Goal: Task Accomplishment & Management: Use online tool/utility

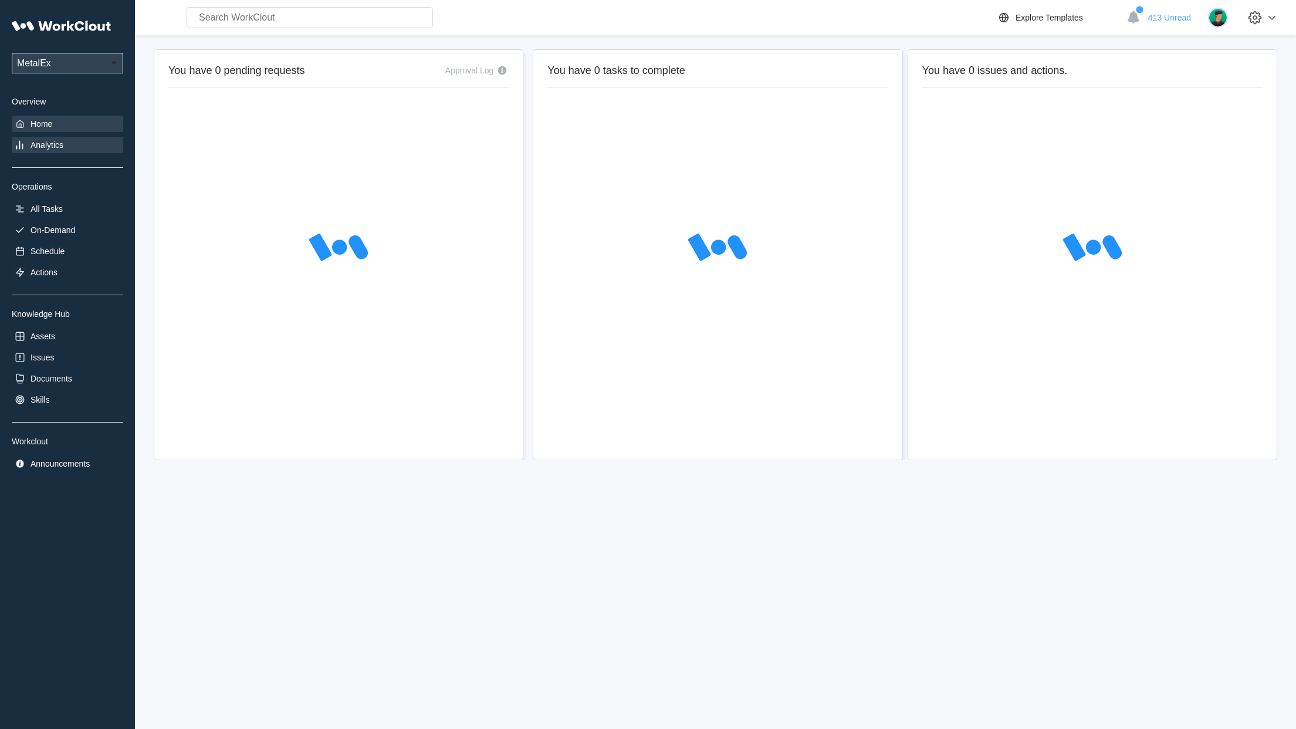
click at [38, 147] on div "Analytics" at bounding box center [47, 144] width 33 height 9
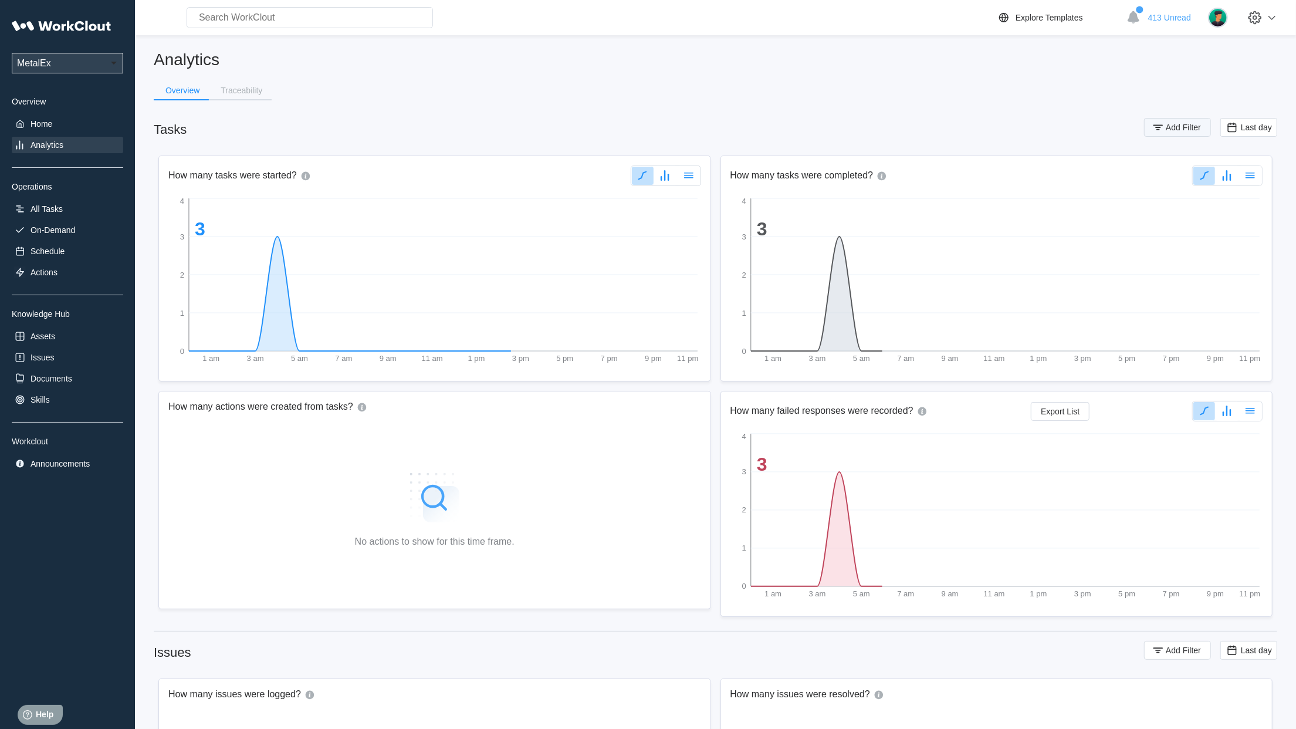
click at [1184, 129] on span "Add Filter" at bounding box center [1183, 127] width 35 height 8
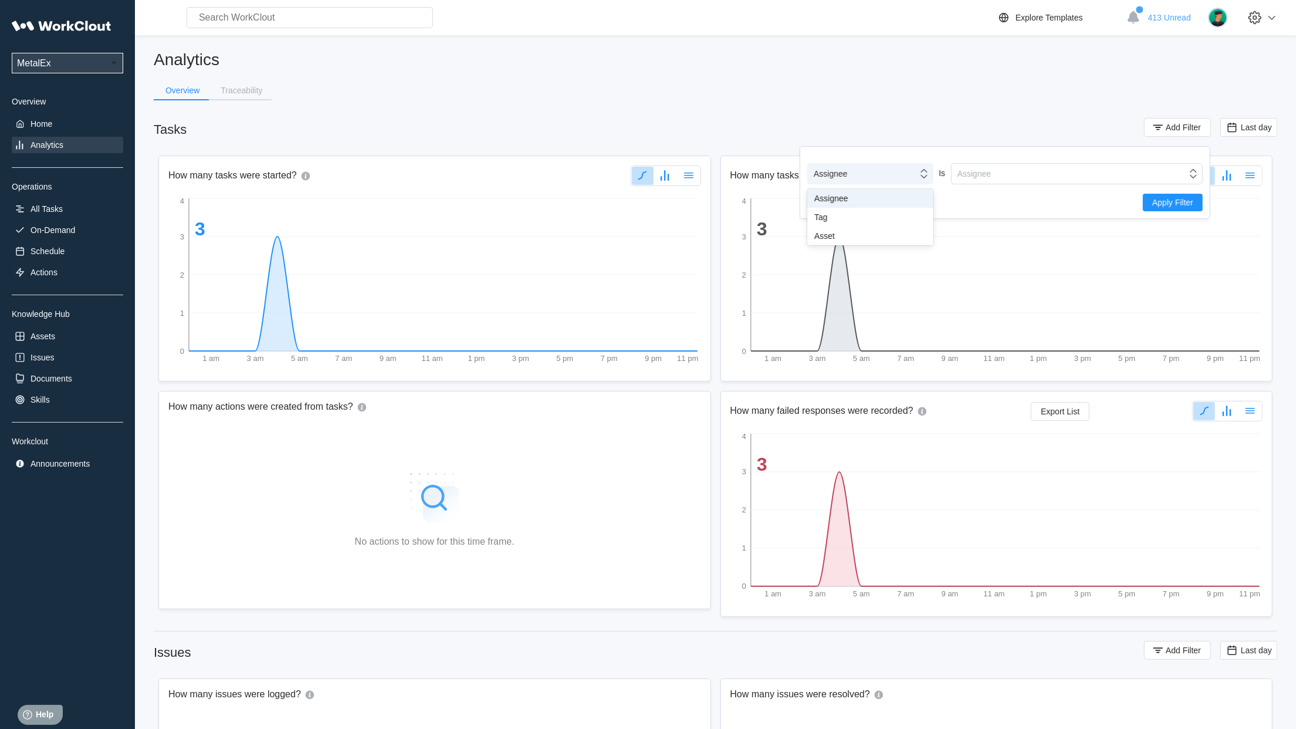
click at [891, 169] on div "Assignee" at bounding box center [863, 173] width 110 height 16
click at [862, 217] on div "Tag" at bounding box center [870, 216] width 112 height 9
click at [994, 176] on div "Tag" at bounding box center [1069, 173] width 235 height 16
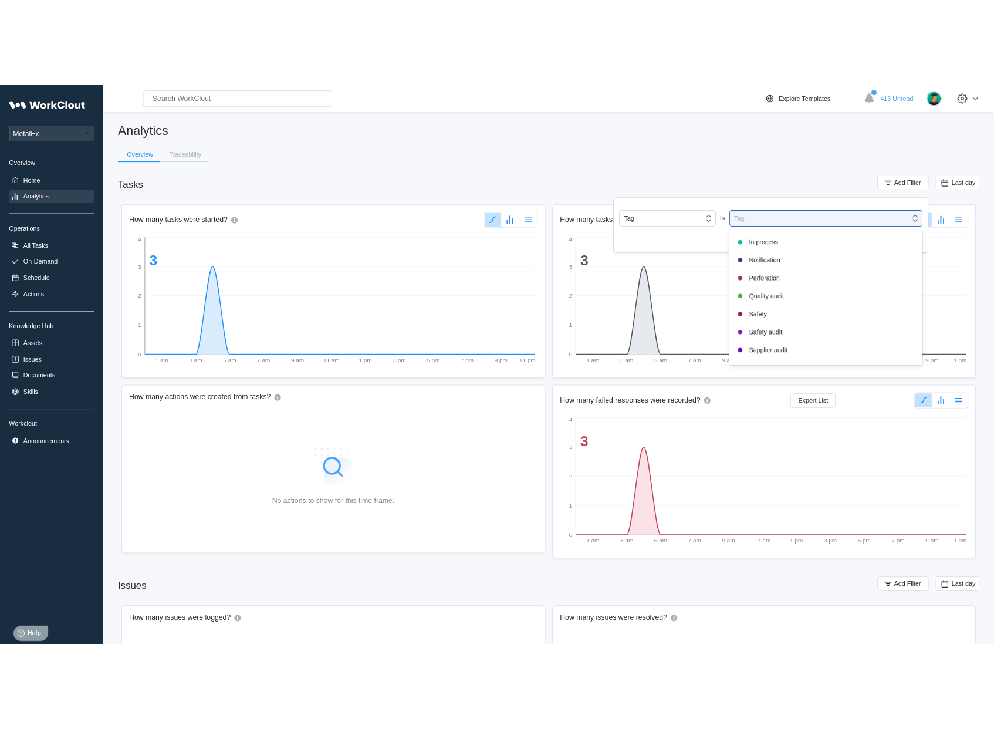
scroll to position [246, 0]
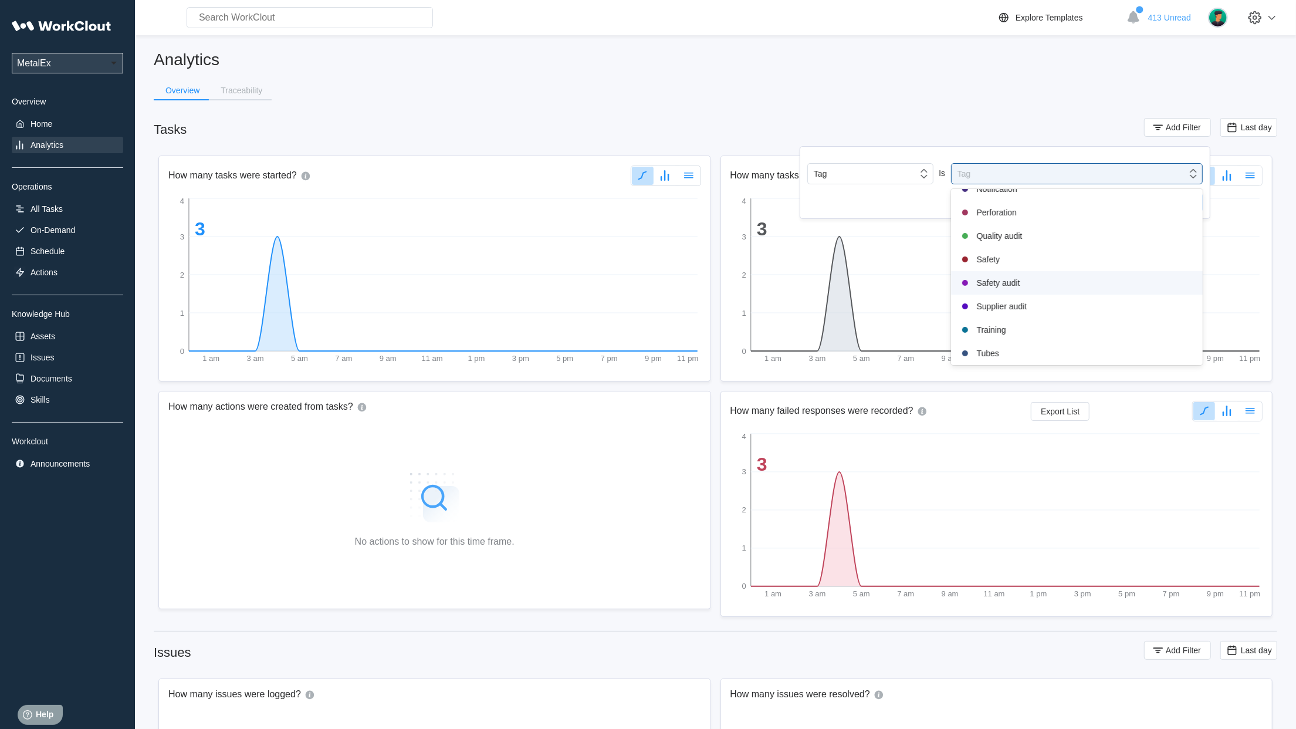
click at [998, 287] on div "Safety audit" at bounding box center [1077, 283] width 238 height 14
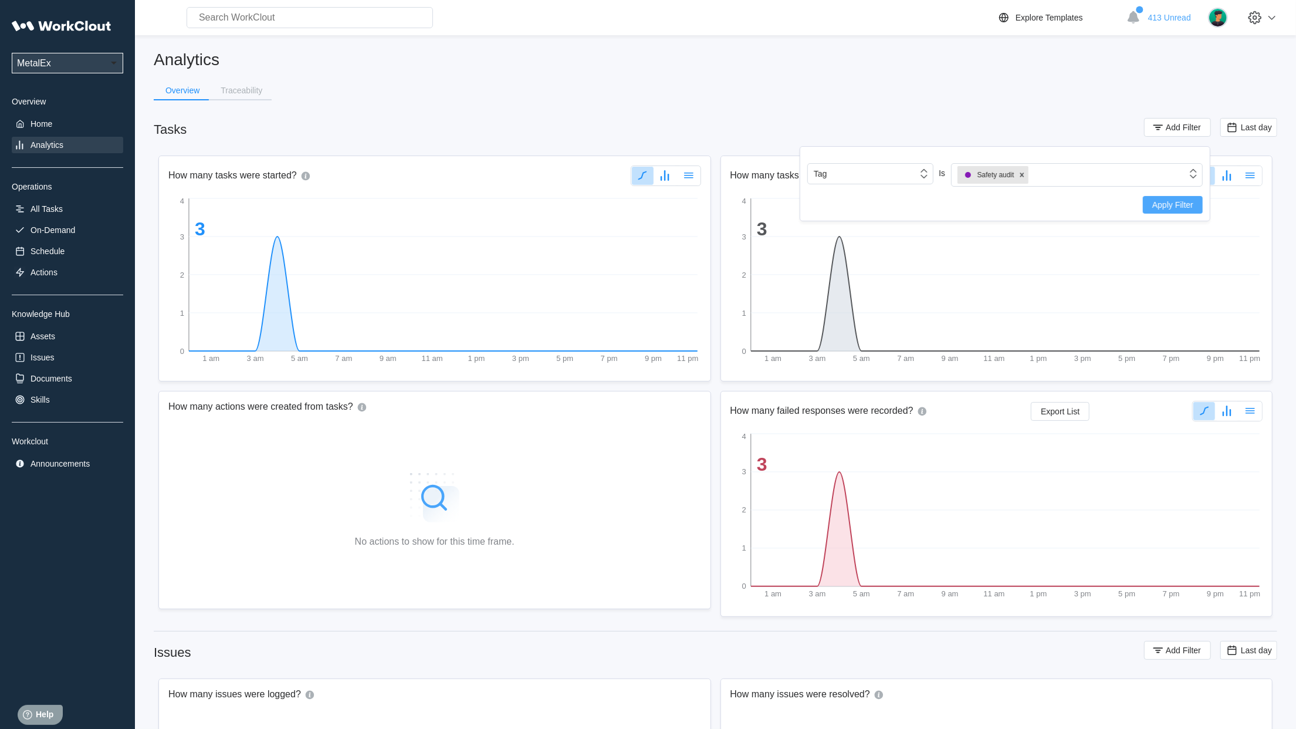
click at [1168, 203] on span "Apply Filter" at bounding box center [1172, 205] width 41 height 8
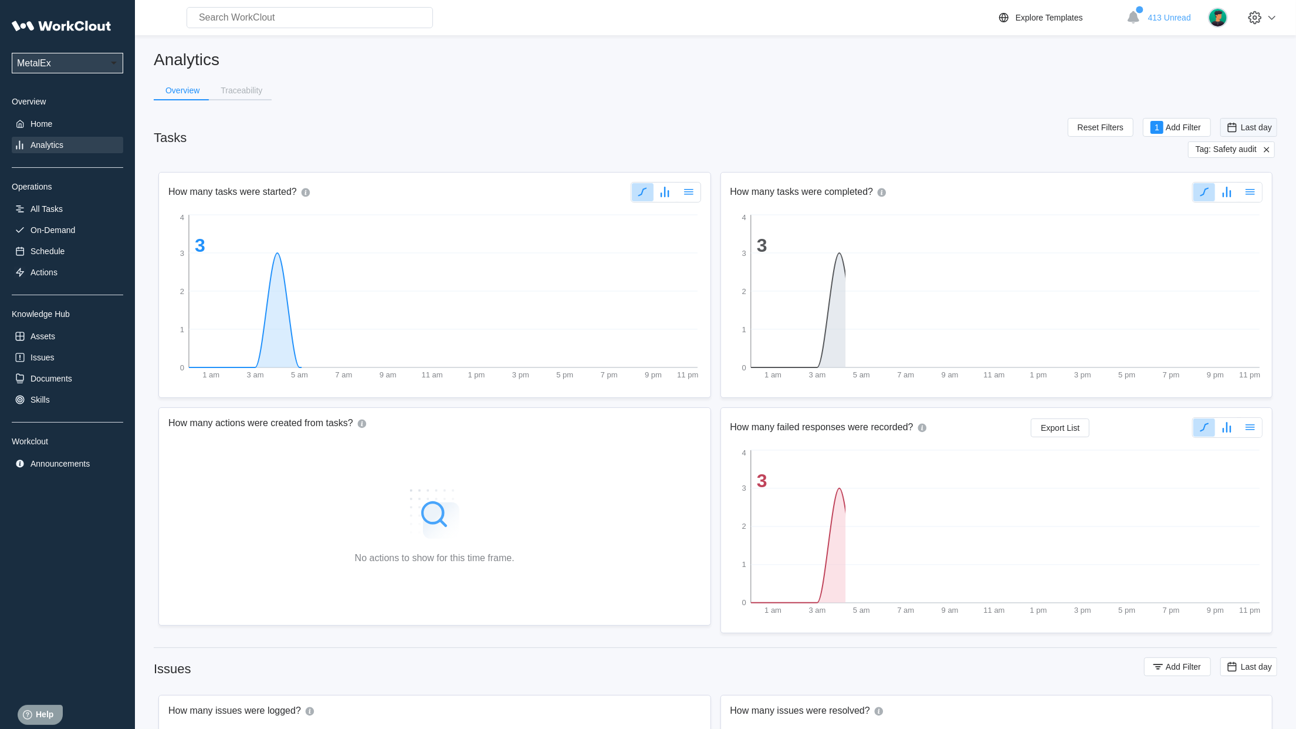
click at [1238, 121] on icon at bounding box center [1232, 127] width 13 height 13
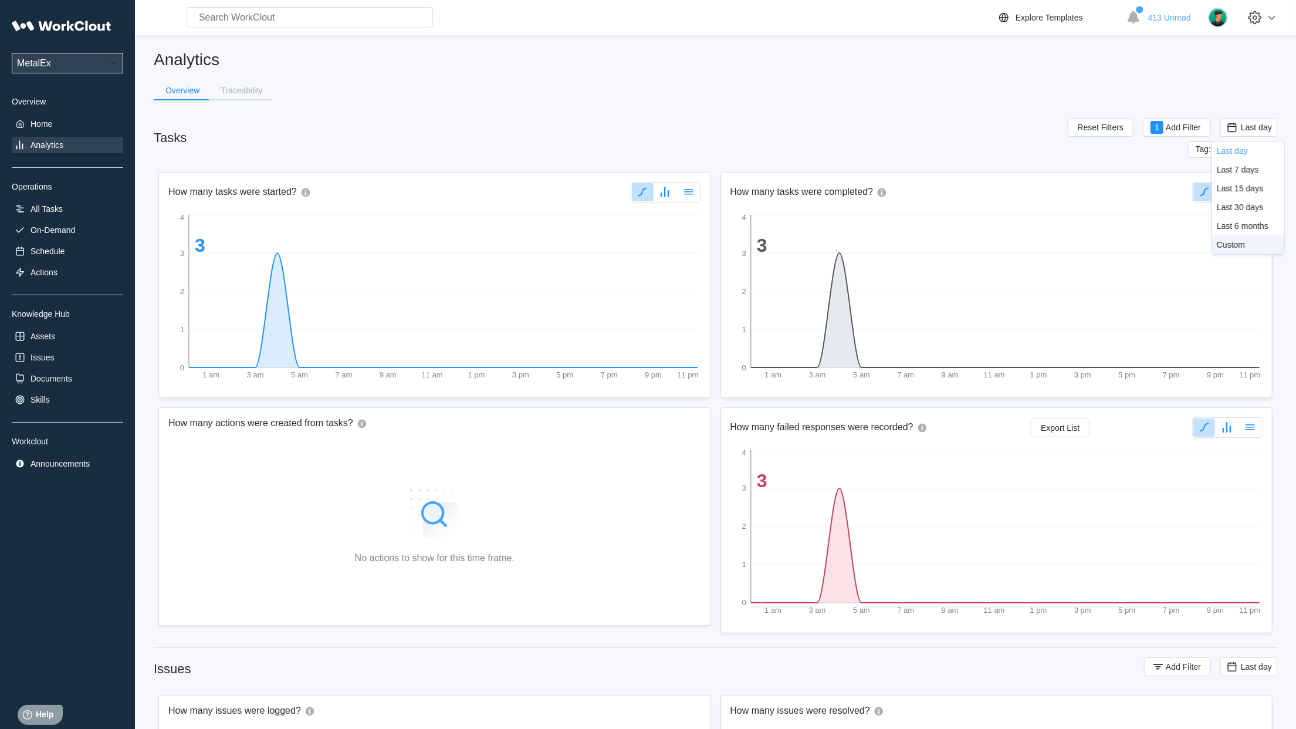
click at [1228, 245] on div "Custom" at bounding box center [1231, 244] width 28 height 9
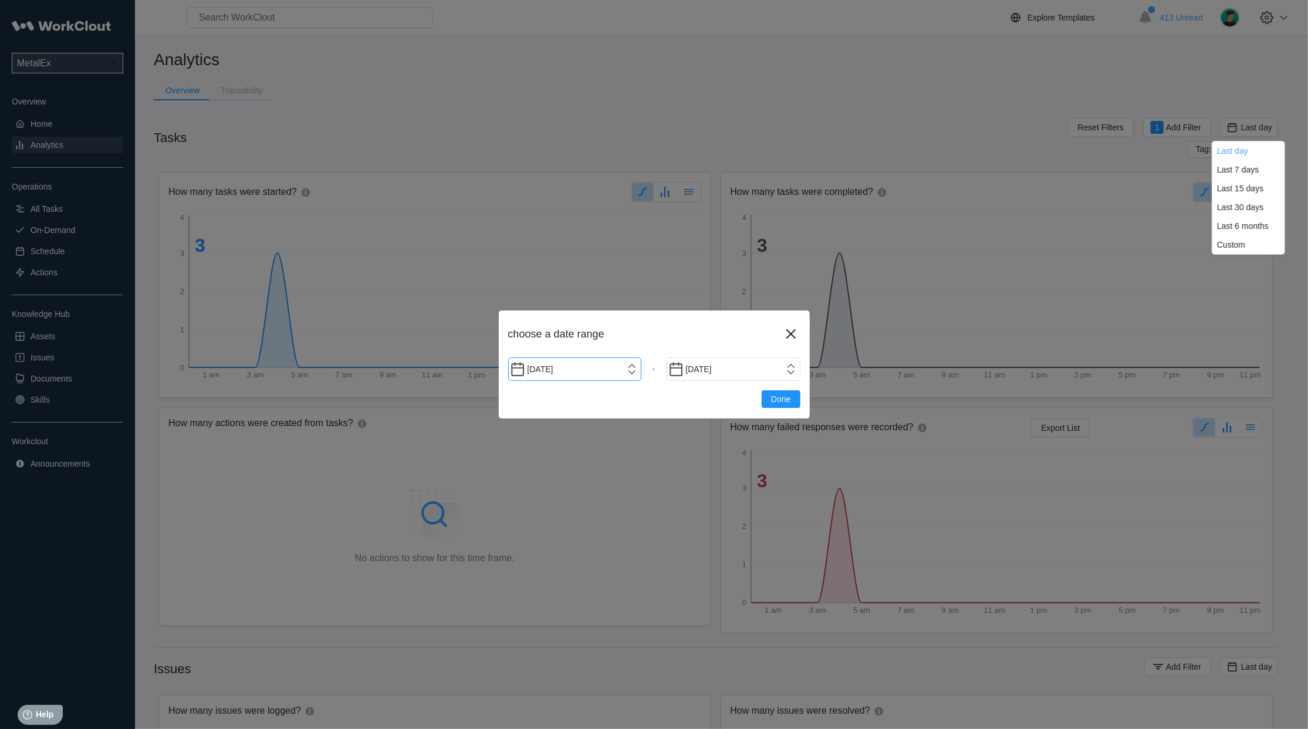
click at [632, 368] on input "[DATE]" at bounding box center [575, 368] width 134 height 23
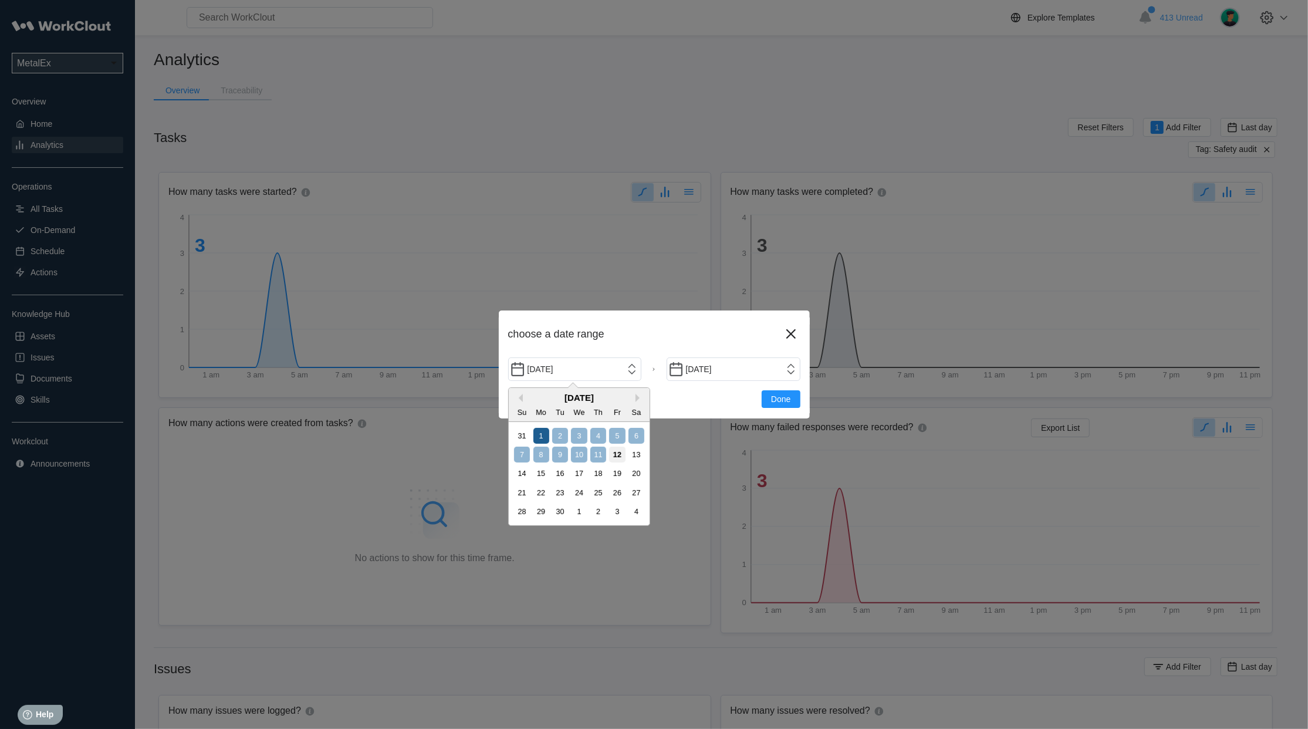
click at [541, 432] on div "1" at bounding box center [541, 436] width 16 height 16
type input "[DATE]"
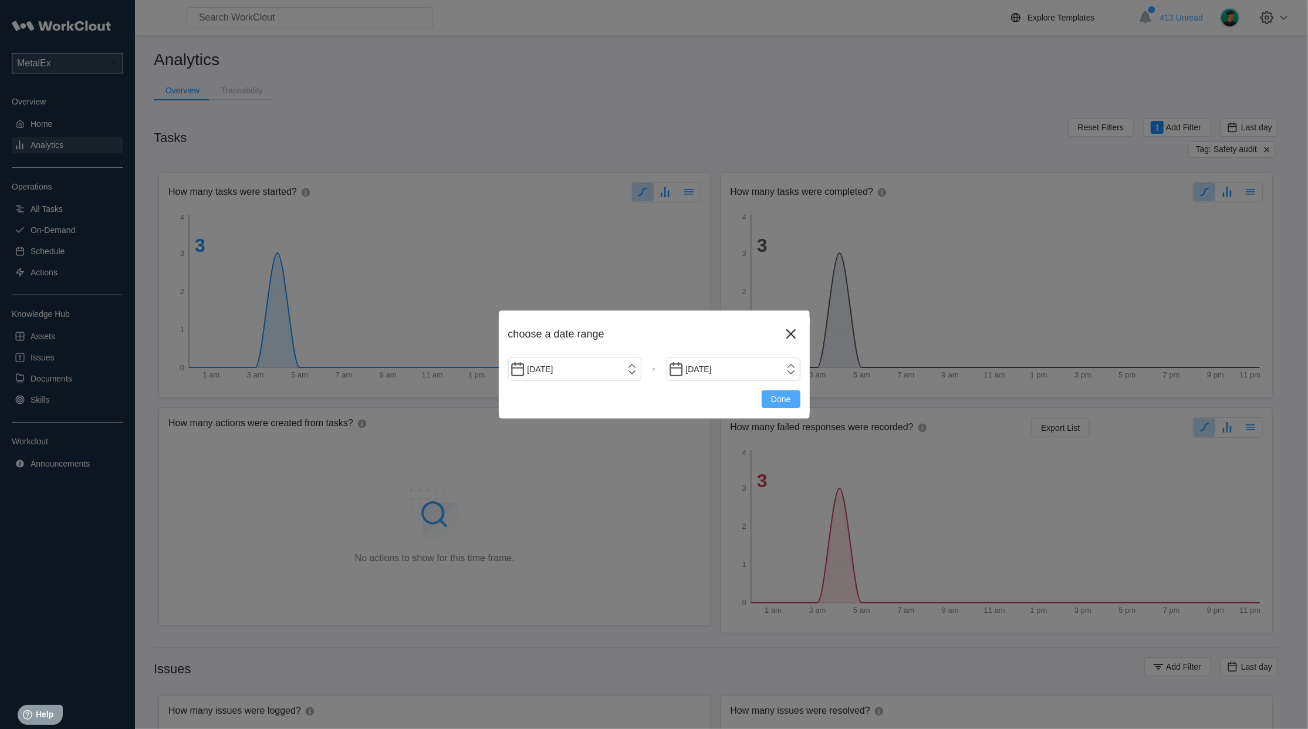
click at [777, 397] on span "Done" at bounding box center [780, 399] width 19 height 8
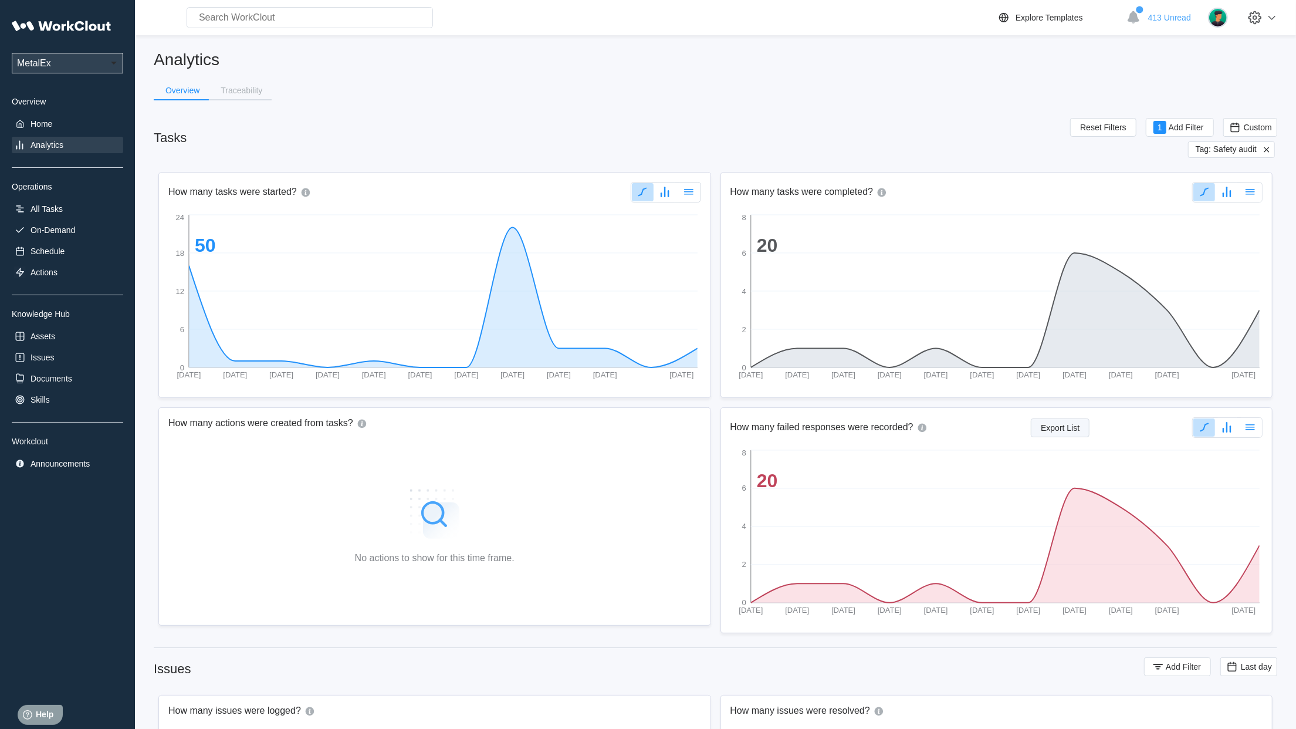
click at [1064, 424] on span "Export List" at bounding box center [1060, 428] width 39 height 8
